Goal: Task Accomplishment & Management: Manage account settings

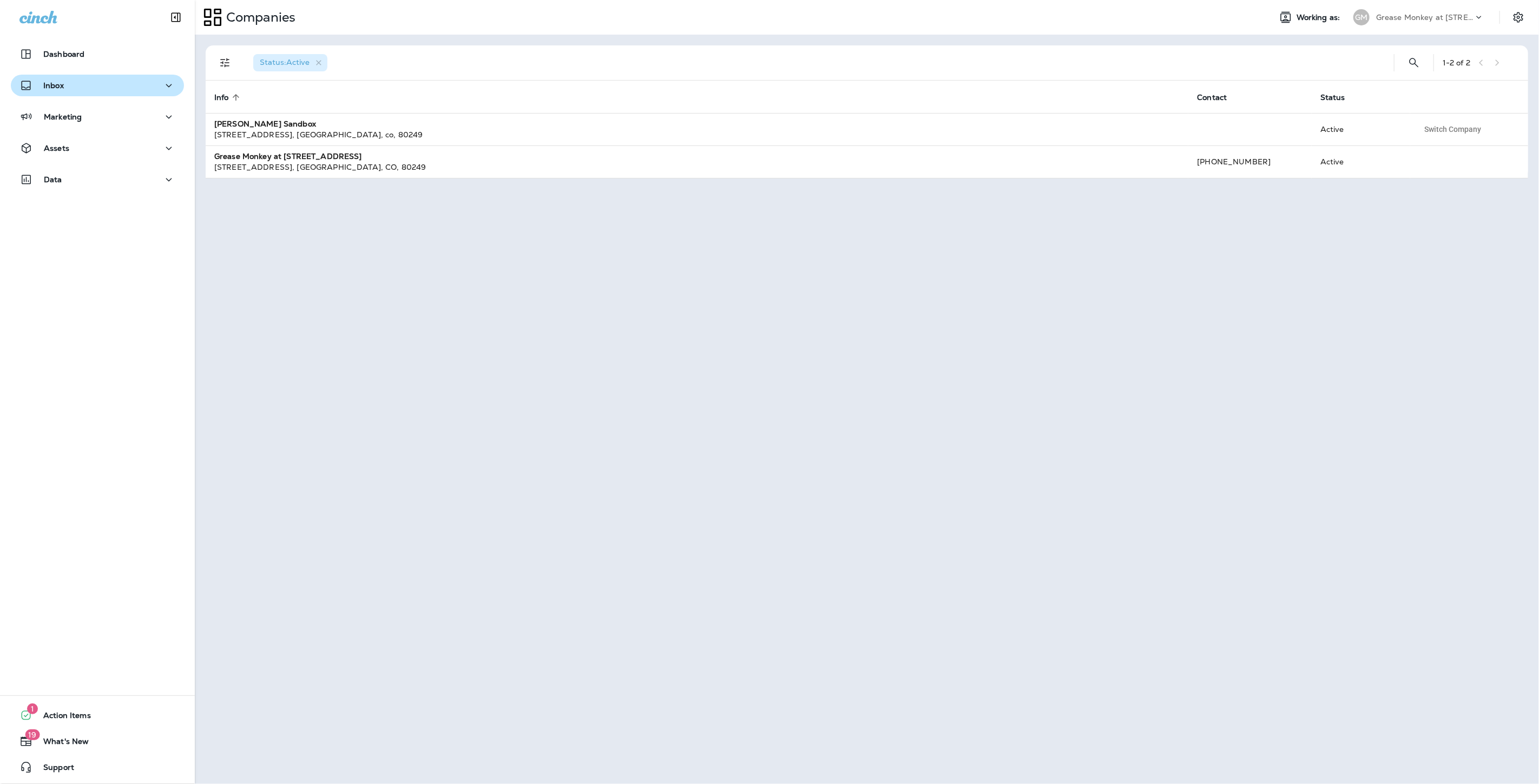
click at [120, 88] on div "Inbox" at bounding box center [97, 85] width 156 height 13
click at [116, 117] on div "Text Messages" at bounding box center [97, 112] width 165 height 16
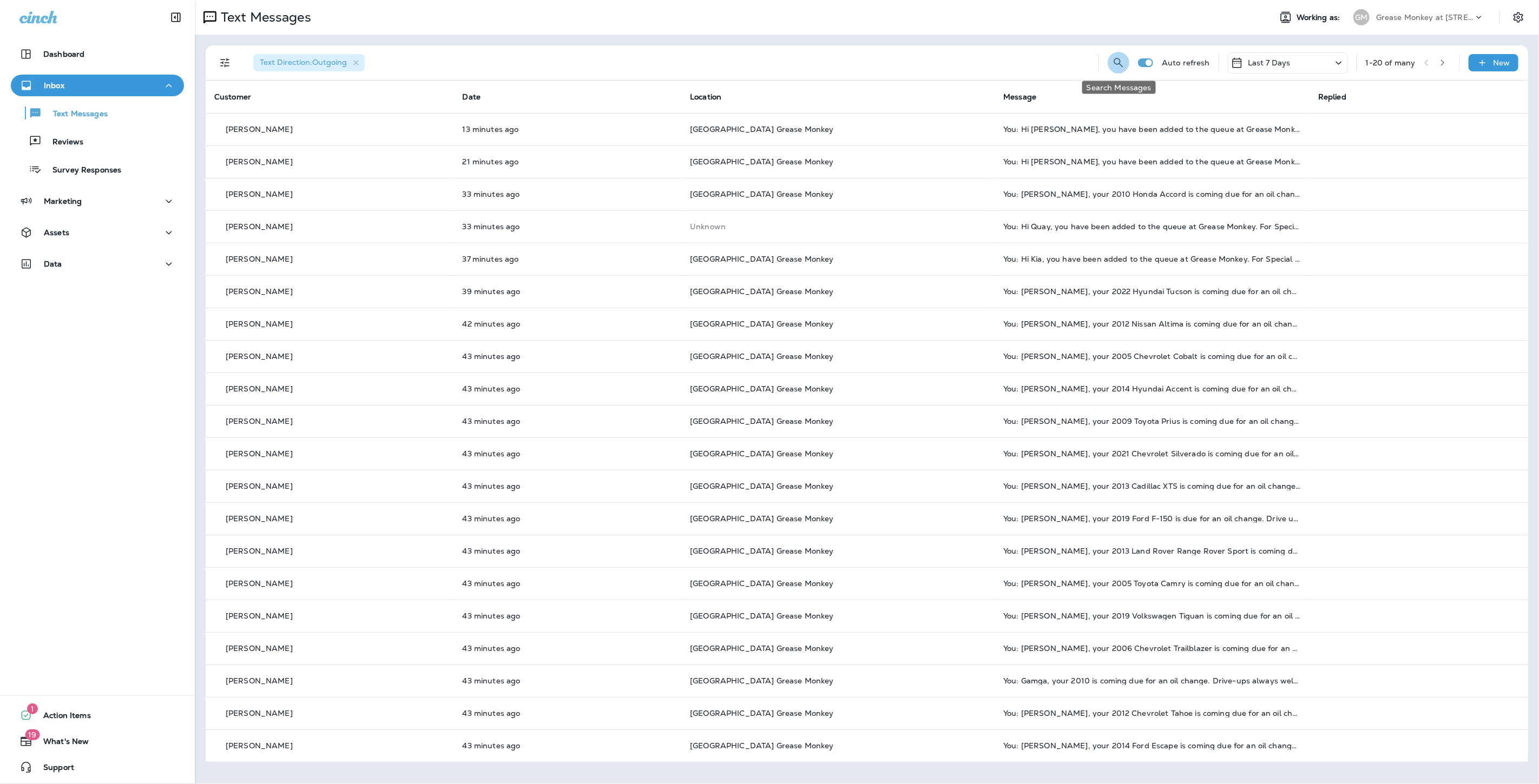
click at [1124, 60] on icon "Search Messages" at bounding box center [1119, 63] width 13 height 13
click at [1048, 57] on input "text" at bounding box center [1070, 62] width 97 height 29
type input "******"
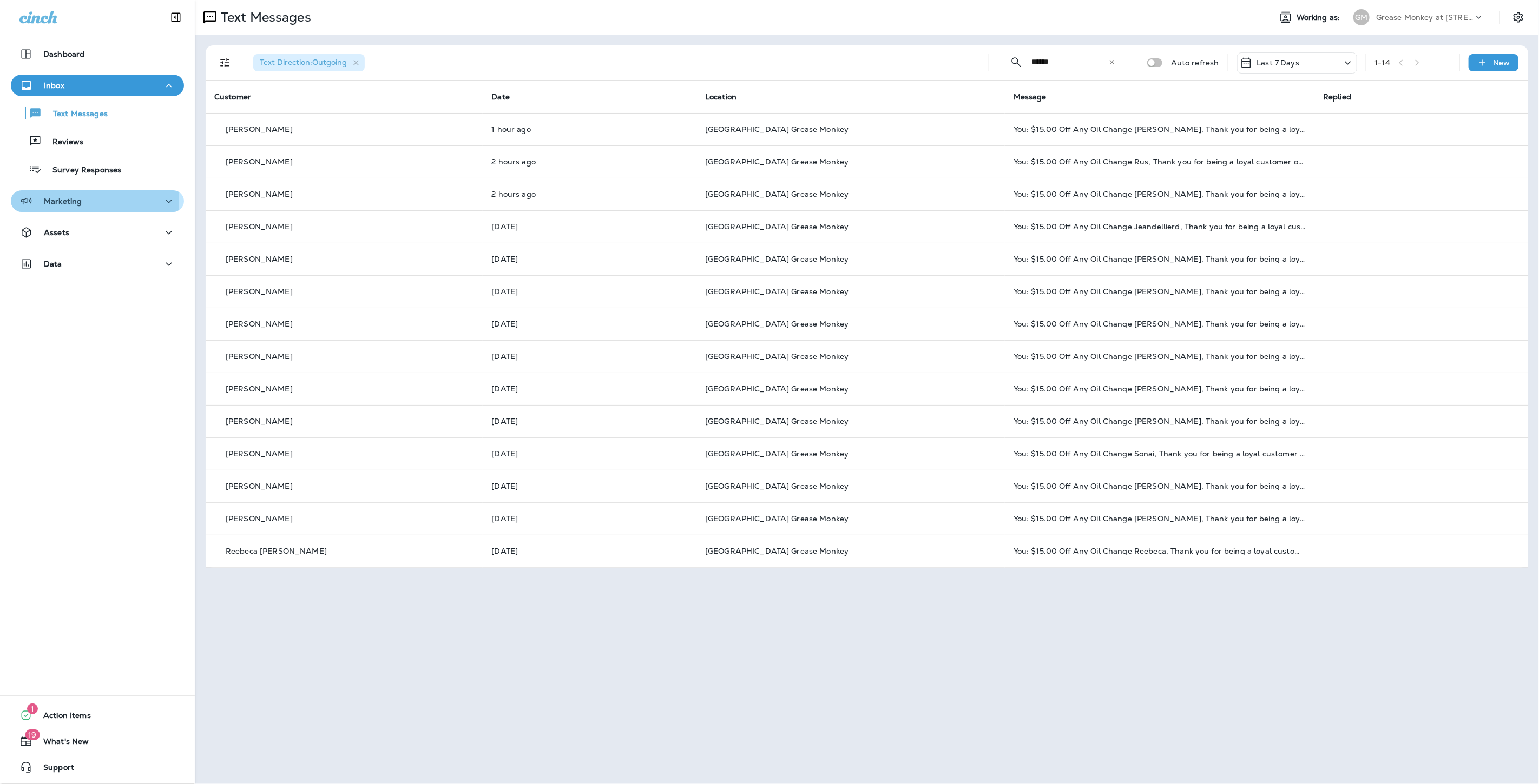
click at [68, 200] on p "Marketing" at bounding box center [63, 200] width 37 height 8
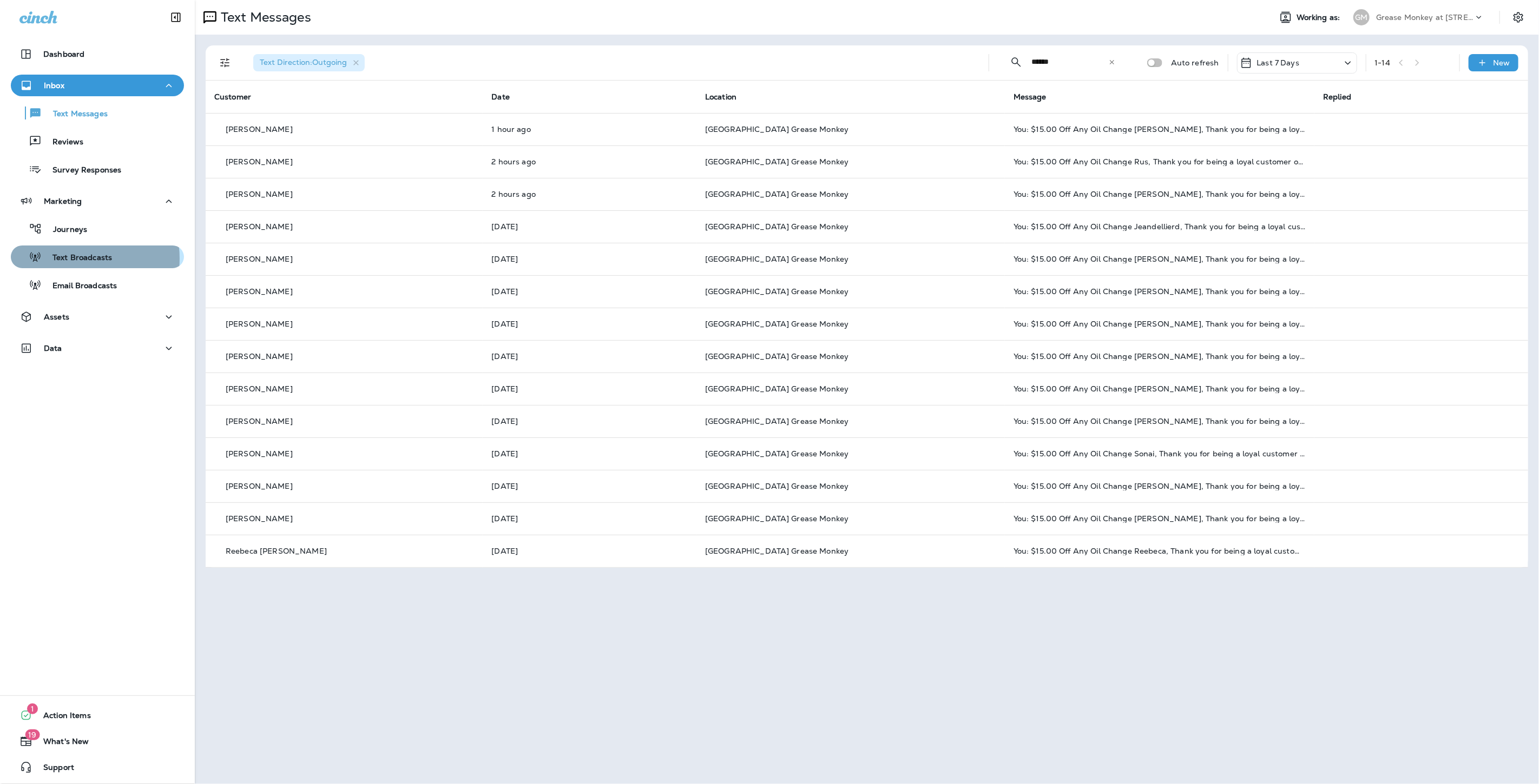
click at [76, 259] on p "Text Broadcasts" at bounding box center [76, 258] width 70 height 10
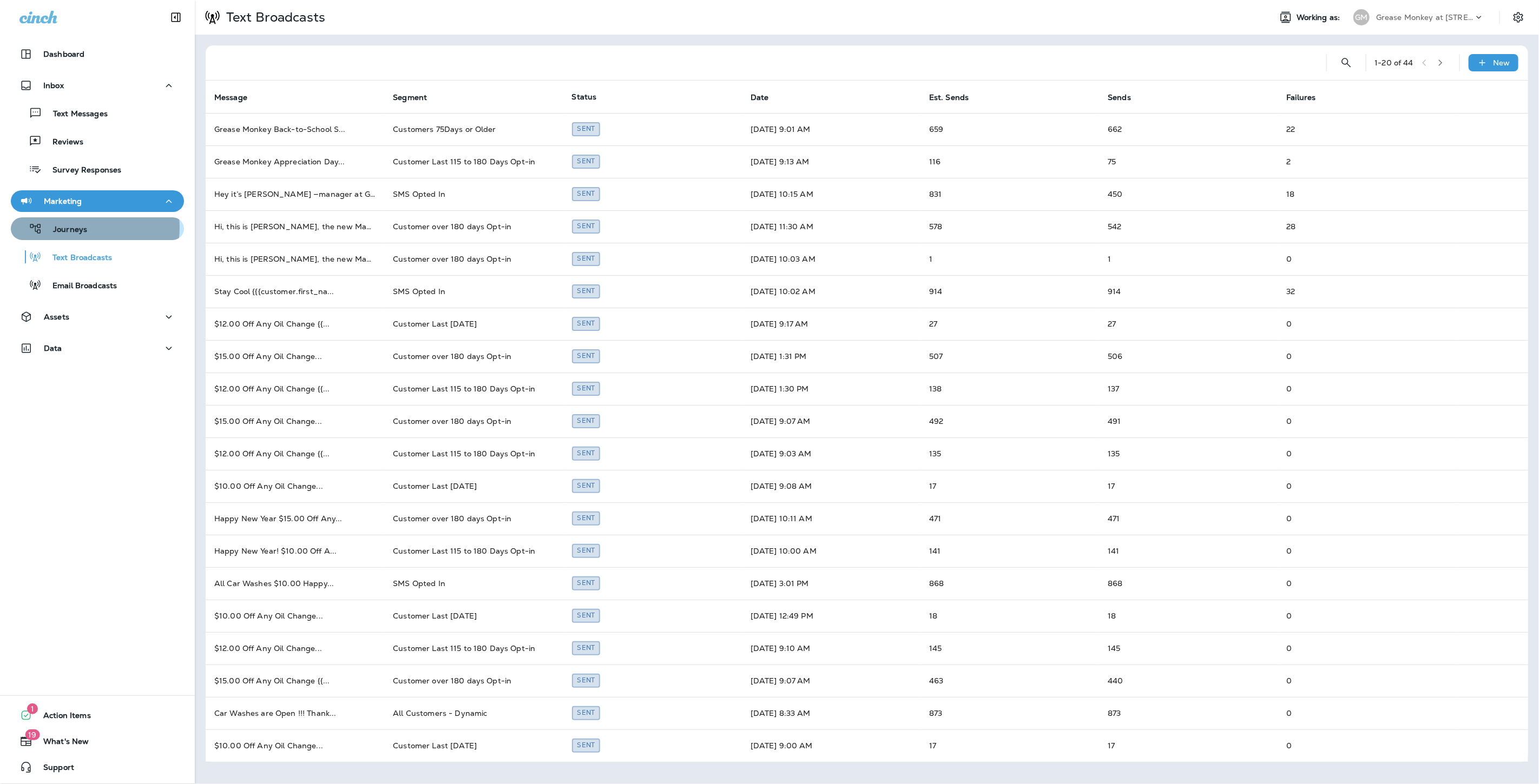
click at [87, 228] on div "Journeys" at bounding box center [97, 229] width 165 height 16
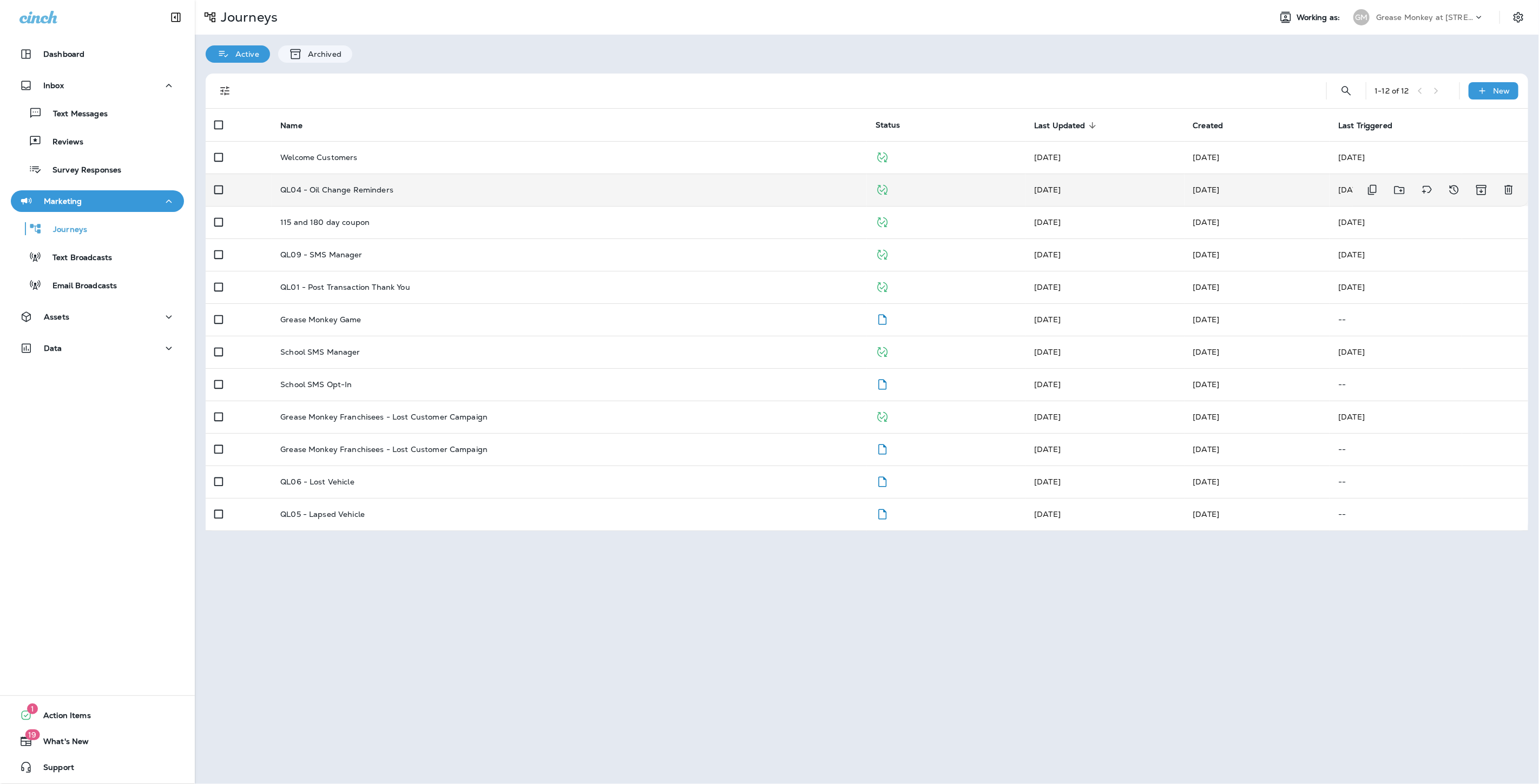
click at [396, 197] on td "QL04 - Oil Change Reminders" at bounding box center [569, 189] width 595 height 33
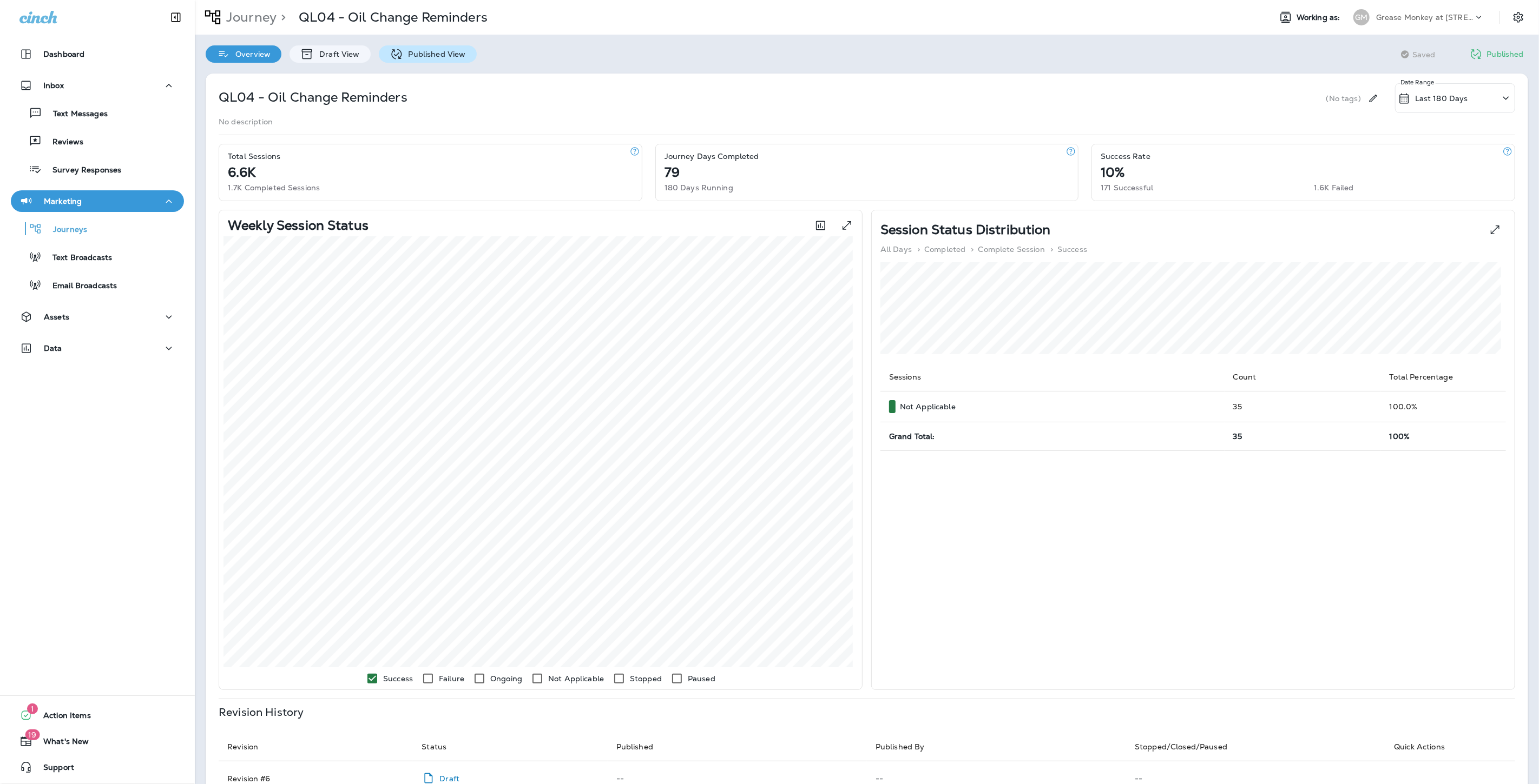
click at [399, 56] on icon at bounding box center [396, 54] width 13 height 13
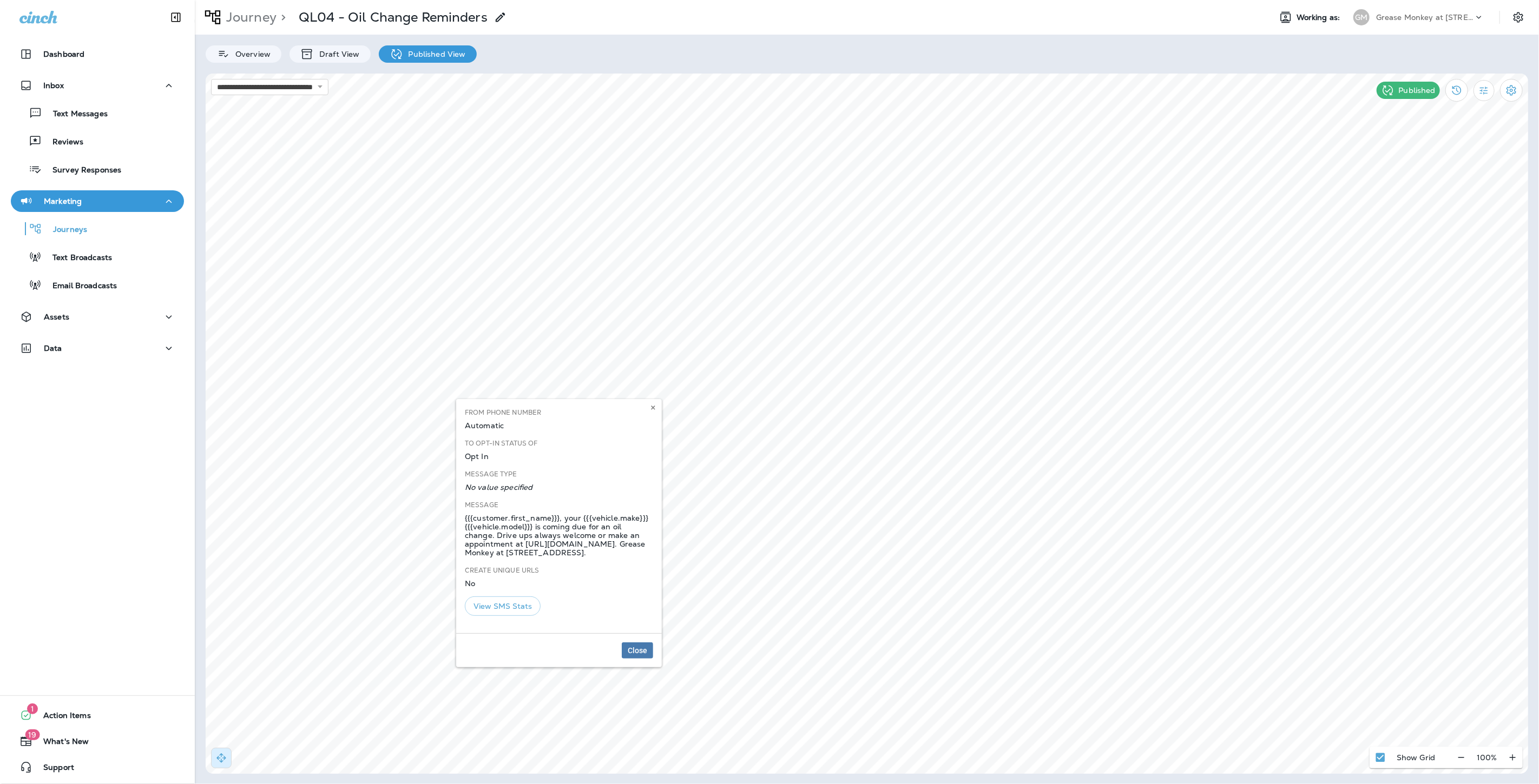
drag, startPoint x: 549, startPoint y: 535, endPoint x: 558, endPoint y: 570, distance: 36.1
click at [558, 566] on div "Message {{{customer.first_name}}}, your {{{vehicle.make}}} {{{vehicle.model}}} …" at bounding box center [559, 533] width 197 height 66
click at [651, 407] on icon at bounding box center [653, 407] width 7 height 7
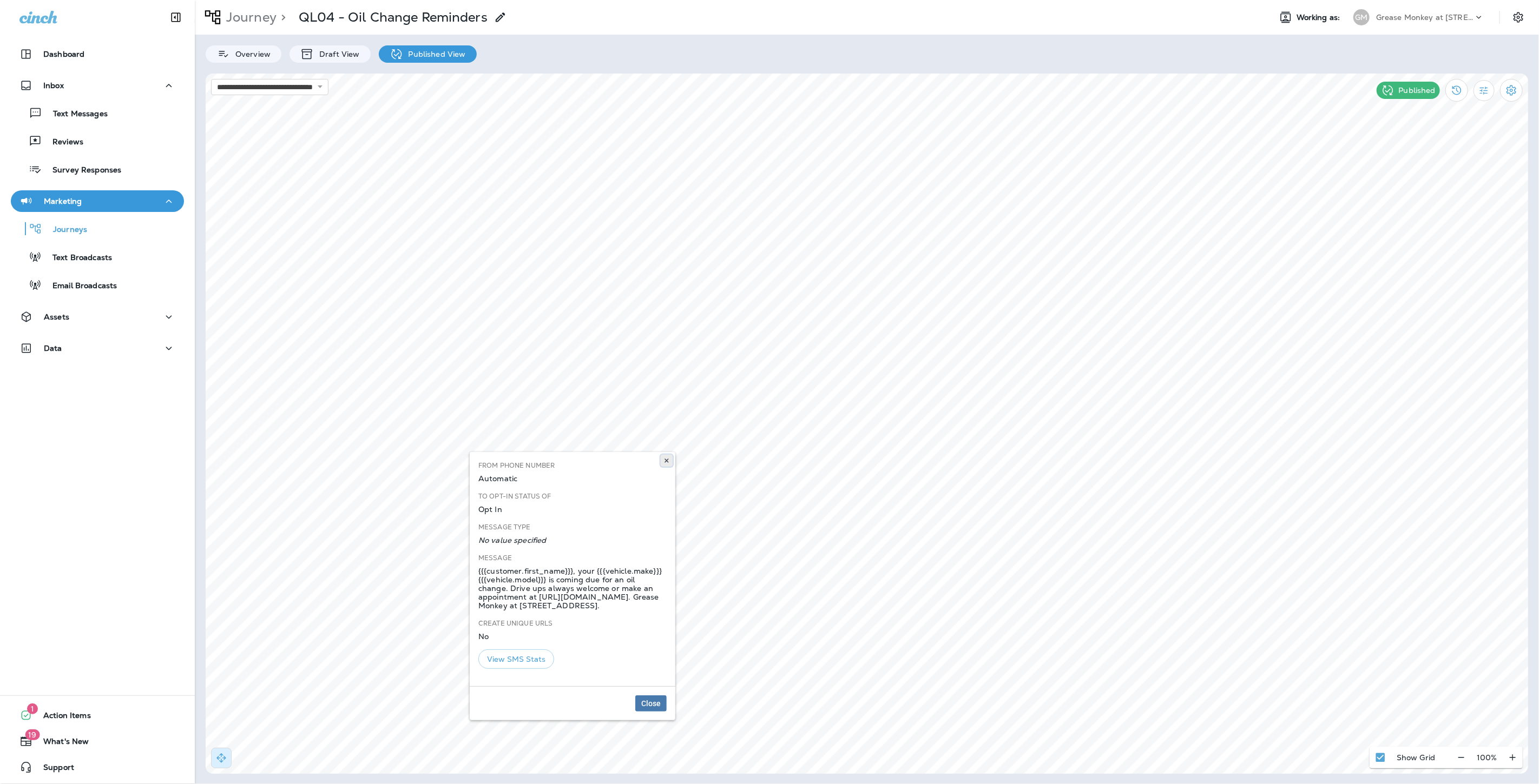
click at [665, 464] on icon at bounding box center [666, 461] width 7 height 7
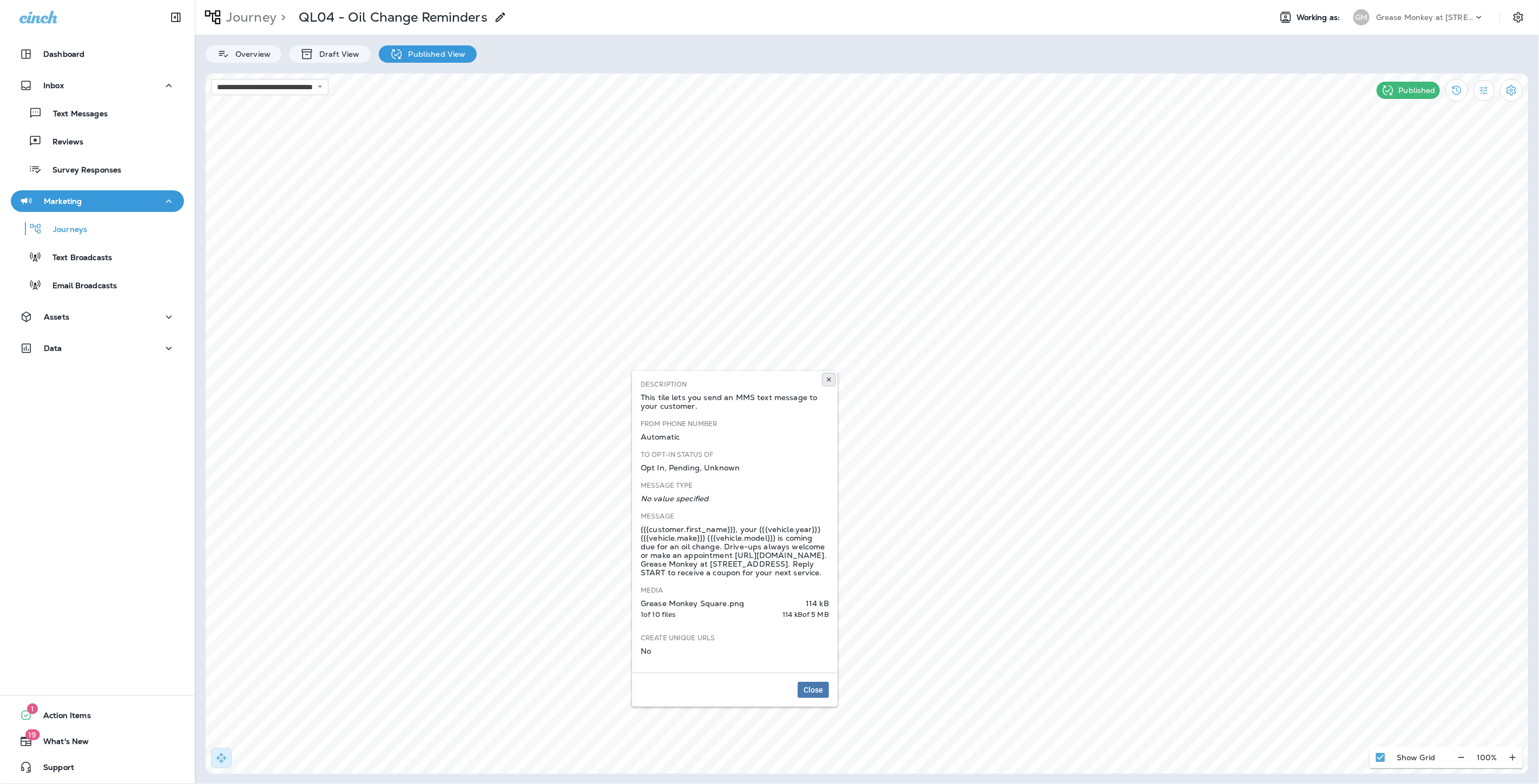
click at [826, 380] on icon at bounding box center [829, 379] width 7 height 7
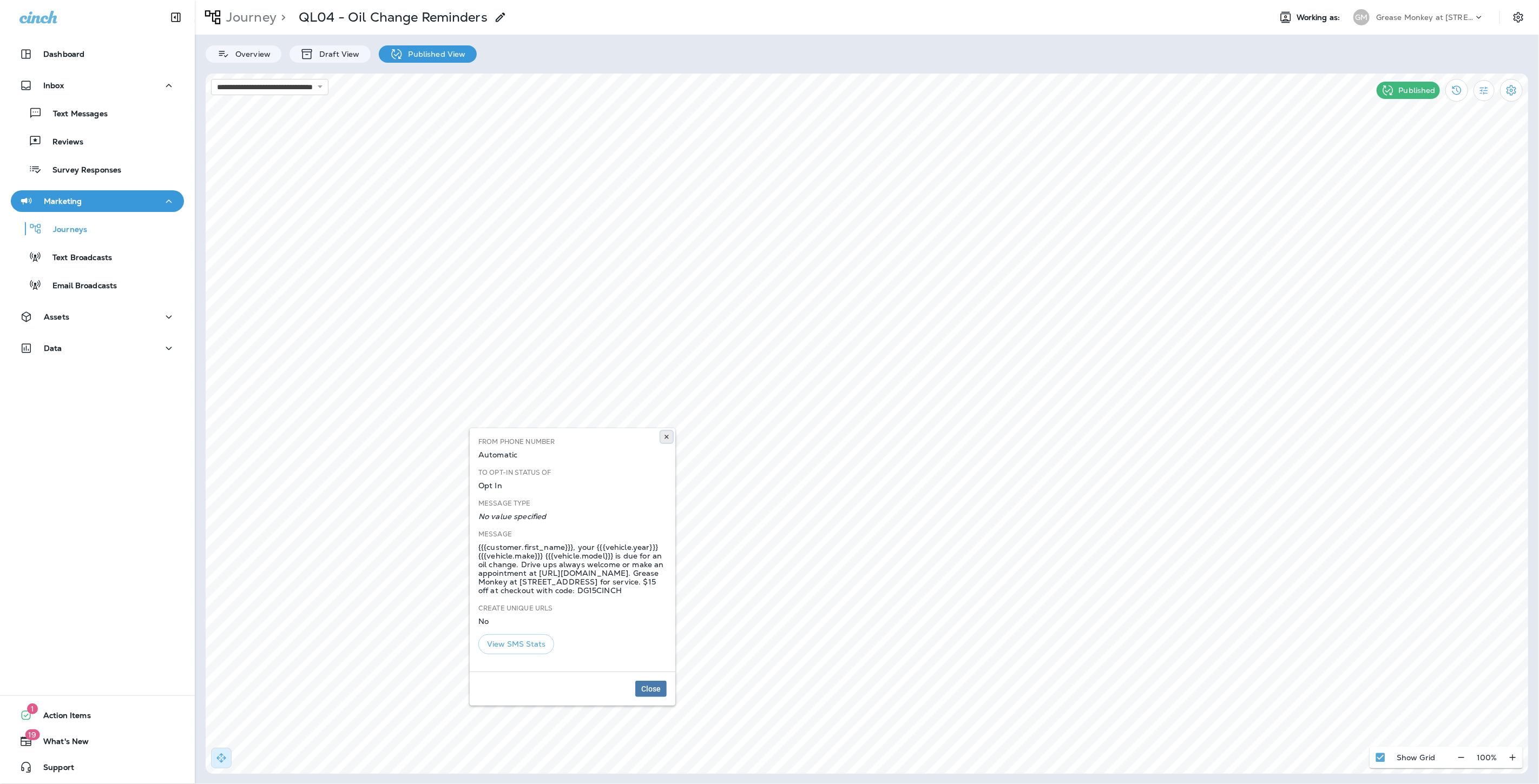
click at [669, 439] on icon at bounding box center [666, 436] width 7 height 7
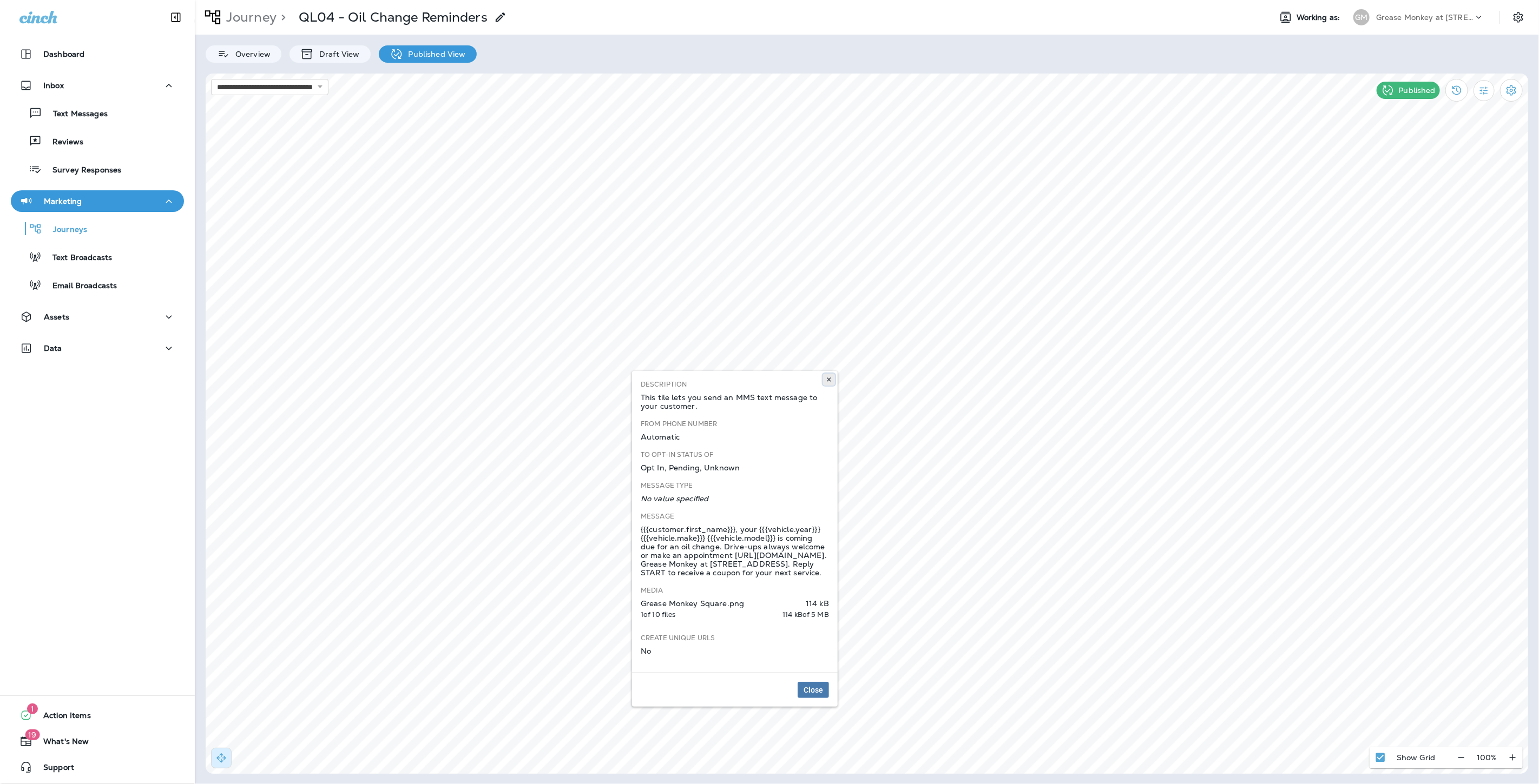
click at [825, 376] on button at bounding box center [829, 379] width 12 height 12
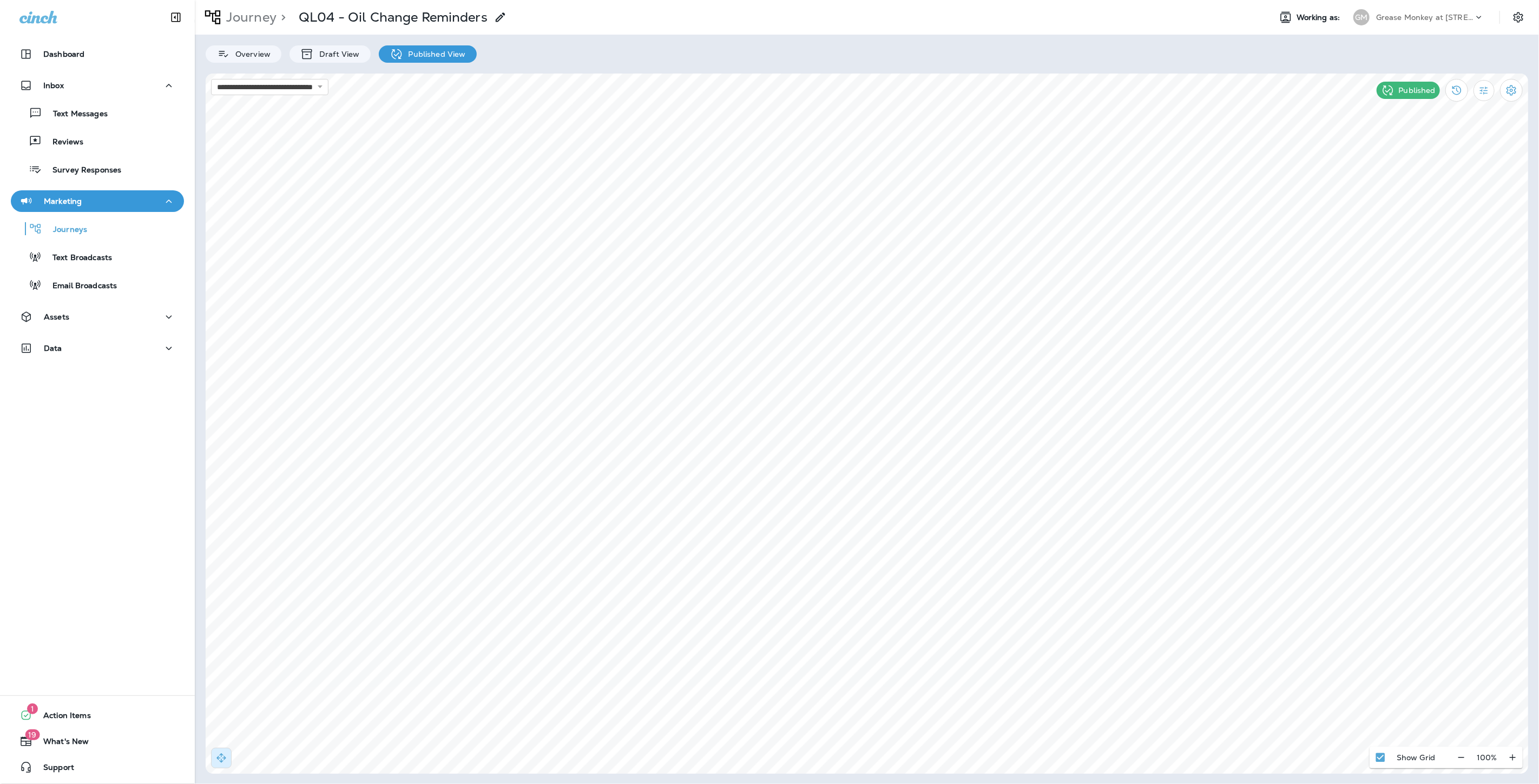
select select "*******"
click at [666, 623] on icon at bounding box center [666, 625] width 7 height 7
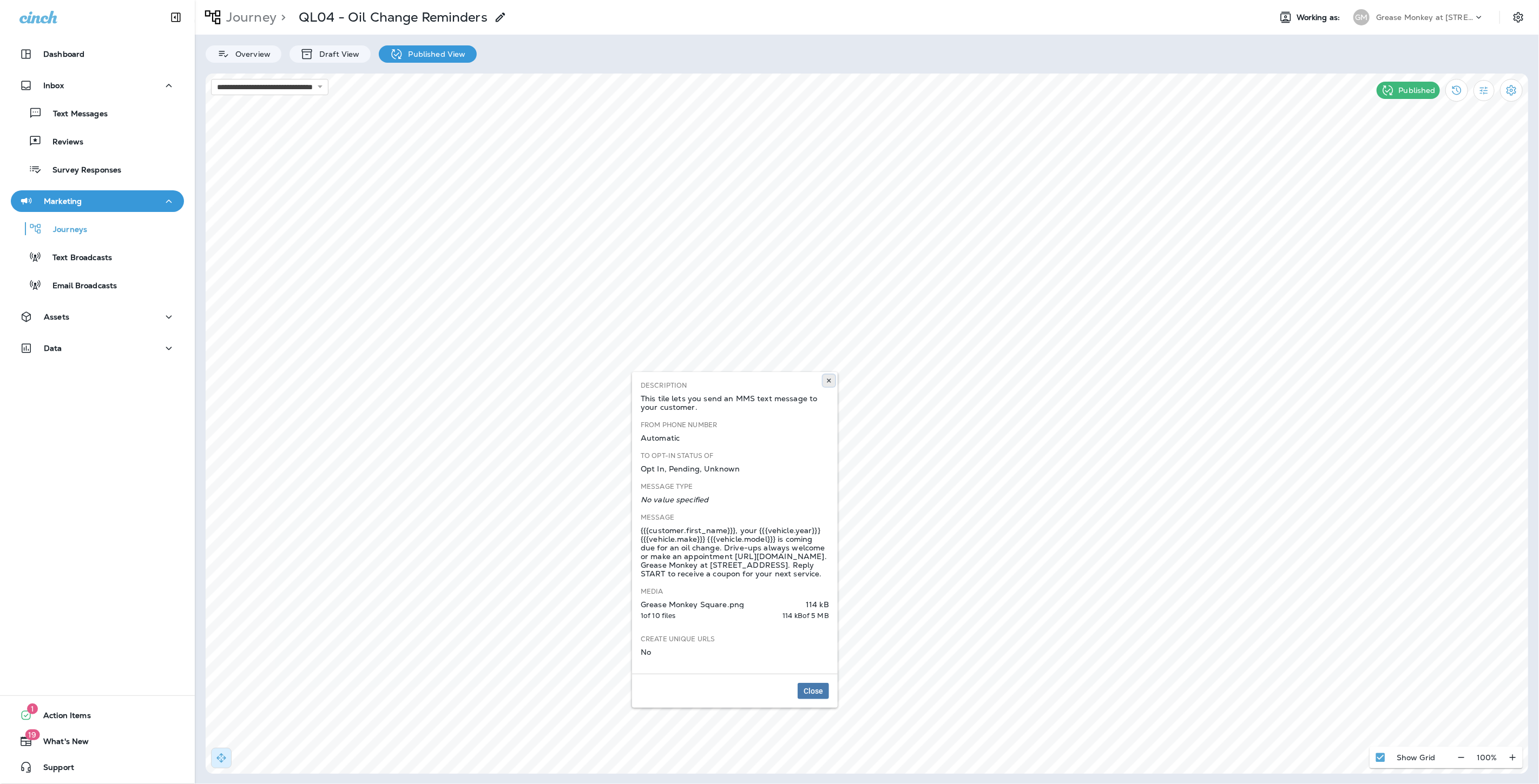
click at [831, 380] on icon at bounding box center [829, 380] width 7 height 7
click at [829, 381] on icon at bounding box center [829, 379] width 7 height 7
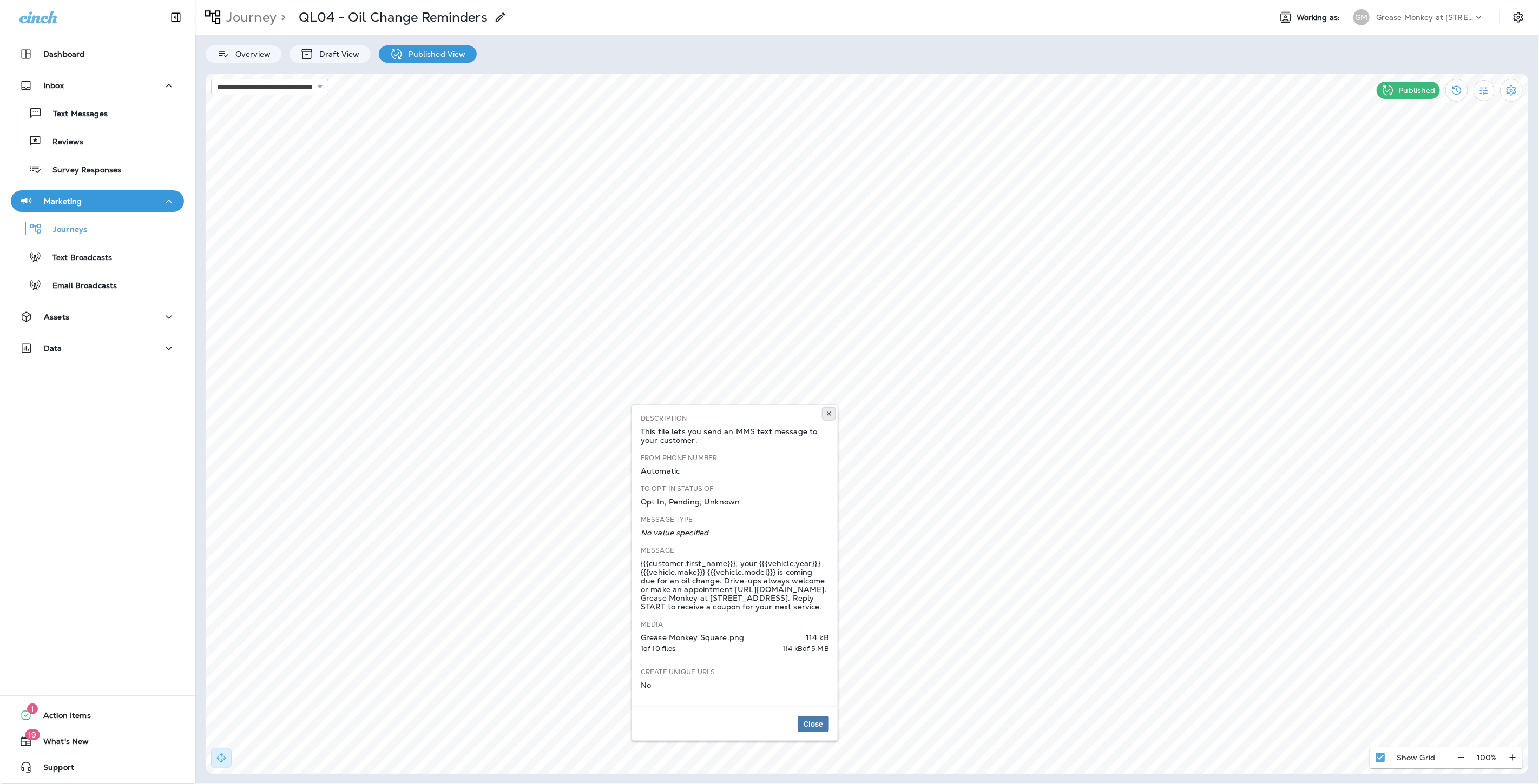
click at [833, 417] on button at bounding box center [829, 413] width 12 height 12
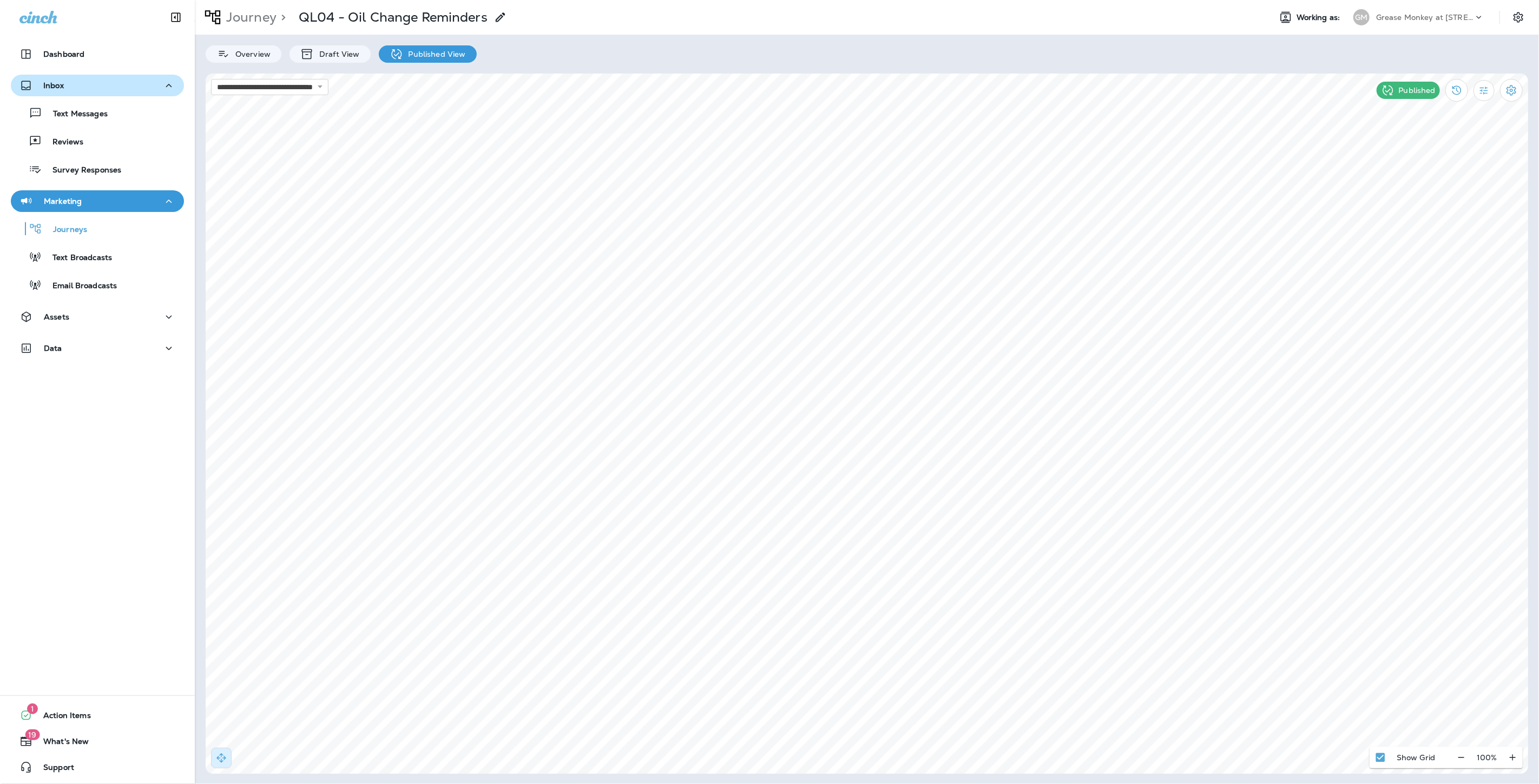
click at [98, 87] on div "Inbox" at bounding box center [97, 85] width 156 height 13
